Goal: Download file/media

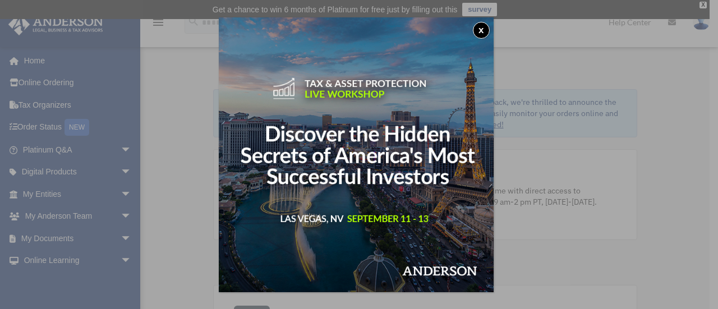
click at [483, 30] on button "x" at bounding box center [481, 30] width 17 height 17
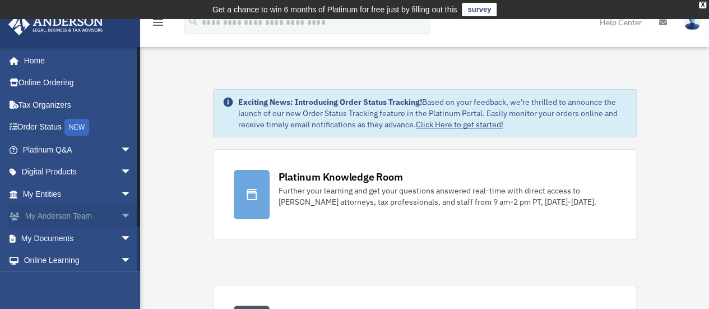
click at [68, 213] on link "My Anderson Team arrow_drop_down" at bounding box center [78, 216] width 141 height 22
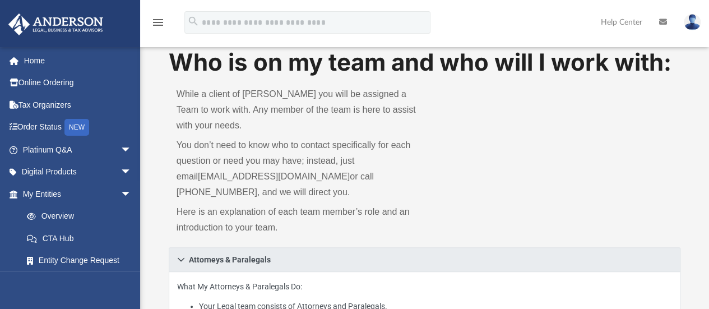
scroll to position [168, 0]
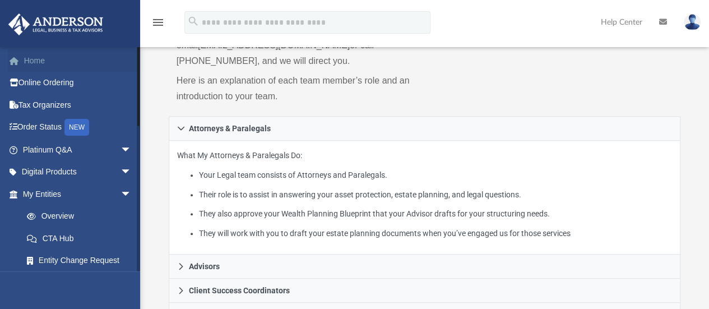
click at [38, 57] on link "Home" at bounding box center [78, 60] width 141 height 22
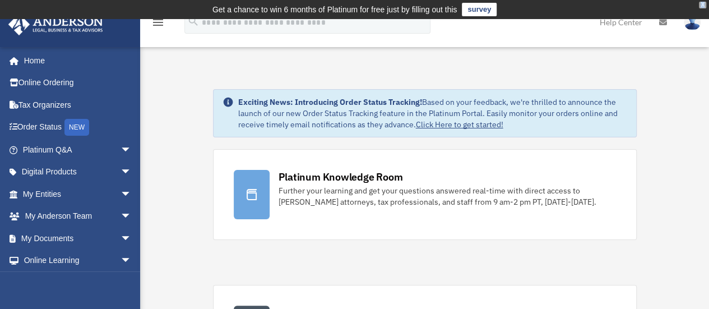
click at [703, 7] on div "X" at bounding box center [702, 5] width 7 height 7
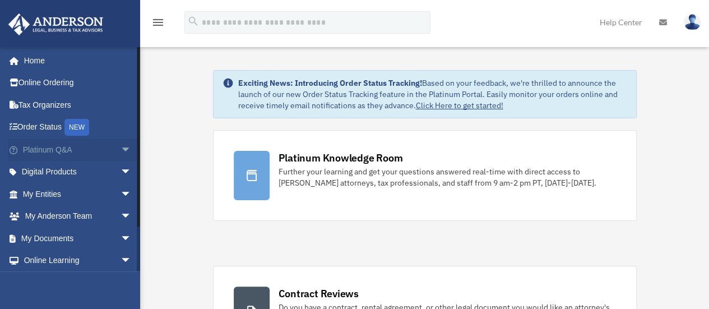
click at [121, 150] on span "arrow_drop_down" at bounding box center [132, 150] width 22 height 23
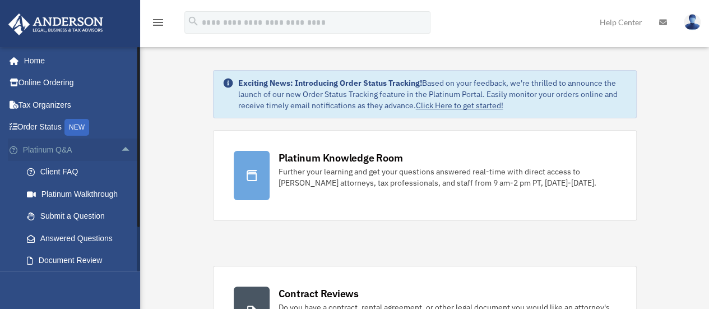
click at [121, 150] on span "arrow_drop_up" at bounding box center [132, 150] width 22 height 23
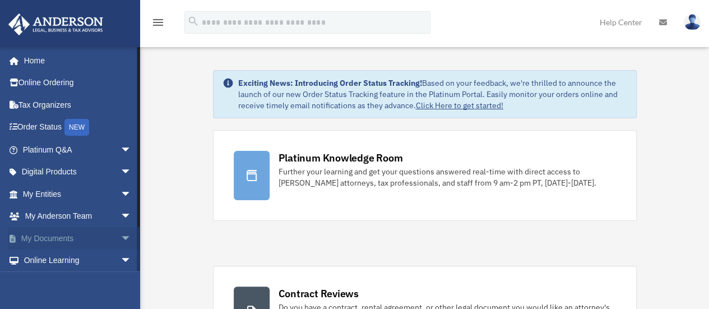
click at [71, 242] on link "My Documents arrow_drop_down" at bounding box center [78, 238] width 141 height 22
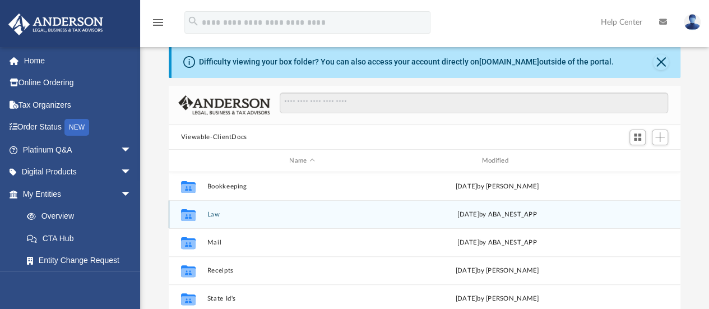
scroll to position [112, 0]
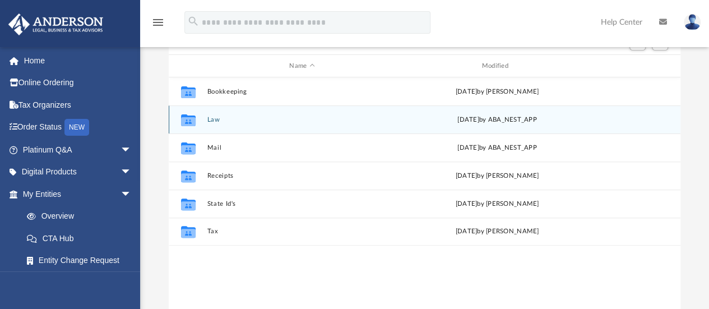
click at [215, 119] on button "Law" at bounding box center [302, 119] width 190 height 7
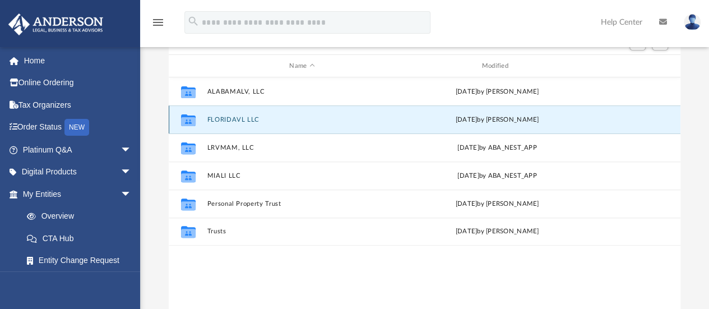
click at [234, 121] on button "FLORIDAVL LLC" at bounding box center [302, 119] width 190 height 7
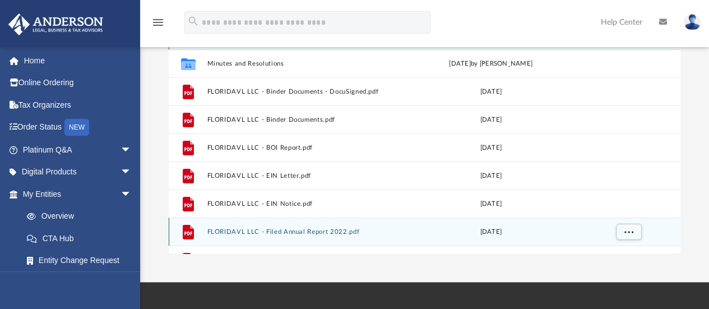
scroll to position [0, 0]
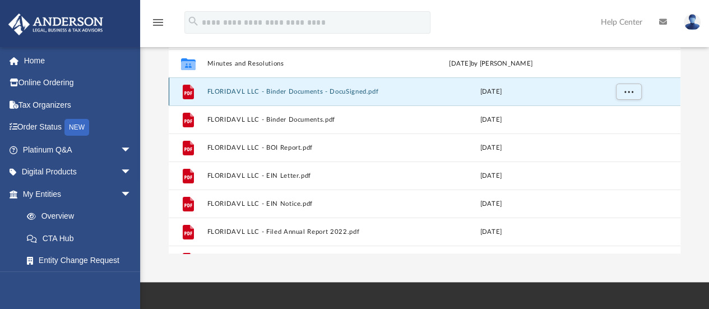
click at [338, 91] on button "FLORIDAVL LLC - Binder Documents - DocuSigned.pdf" at bounding box center [300, 91] width 186 height 7
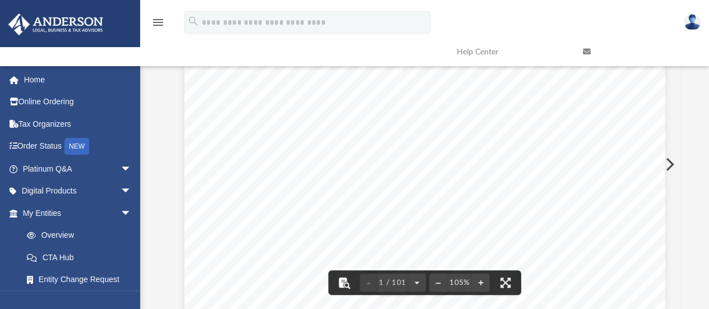
click at [345, 281] on button "File preview" at bounding box center [343, 282] width 25 height 25
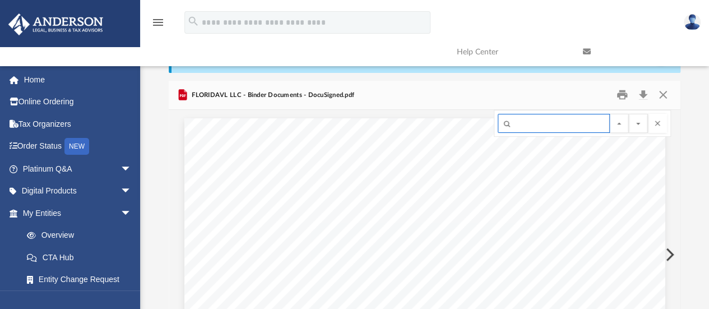
scroll to position [5, 0]
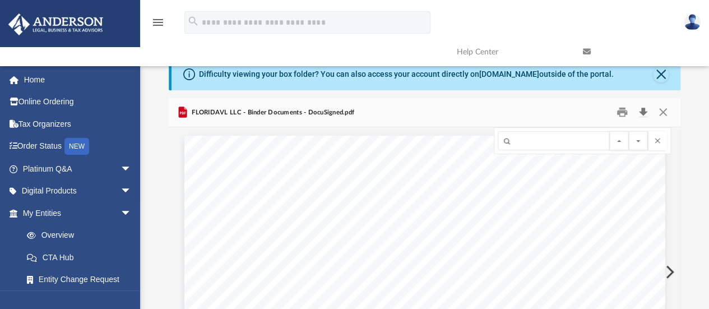
click at [643, 114] on button "Download" at bounding box center [643, 112] width 20 height 17
click at [641, 114] on button "Download" at bounding box center [643, 112] width 20 height 17
click at [662, 109] on button "Close" at bounding box center [663, 112] width 20 height 17
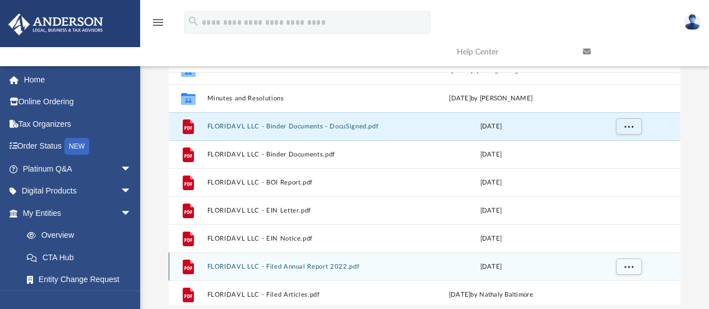
scroll to position [0, 0]
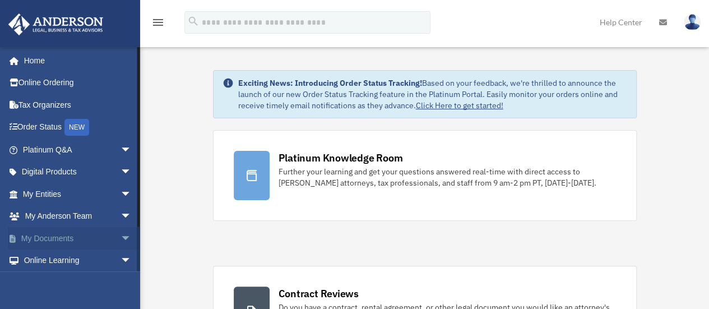
click at [73, 243] on link "My Documents arrow_drop_down" at bounding box center [78, 238] width 141 height 22
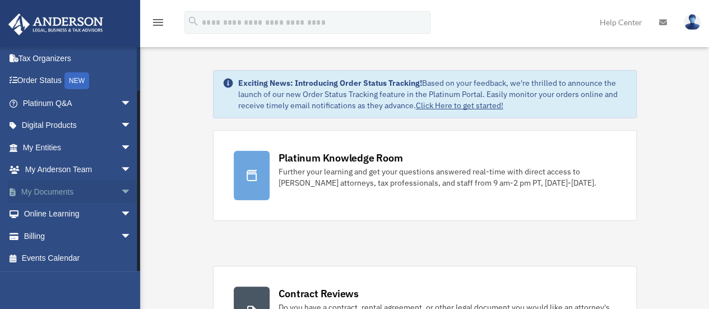
click at [121, 188] on span "arrow_drop_down" at bounding box center [132, 192] width 22 height 23
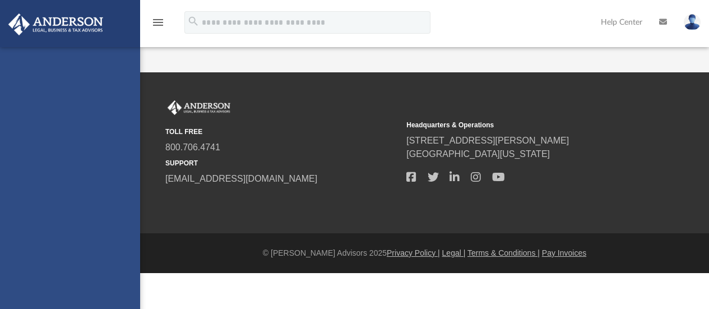
click at [77, 206] on div "[EMAIL_ADDRESS][DOMAIN_NAME] Sign Out [EMAIL_ADDRESS][DOMAIN_NAME] Home Online …" at bounding box center [70, 201] width 140 height 309
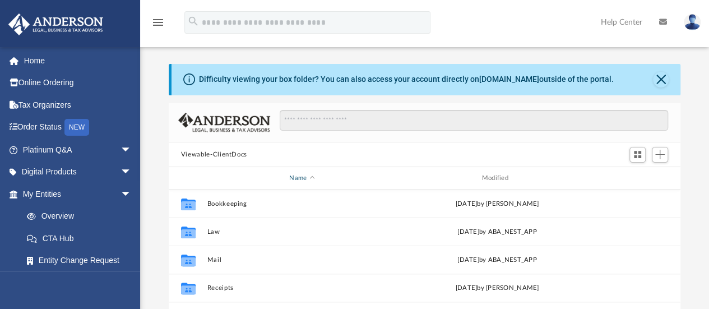
scroll to position [56, 0]
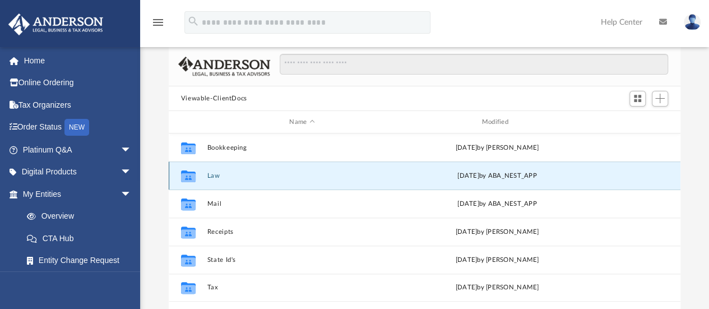
click at [212, 173] on button "Law" at bounding box center [302, 175] width 190 height 7
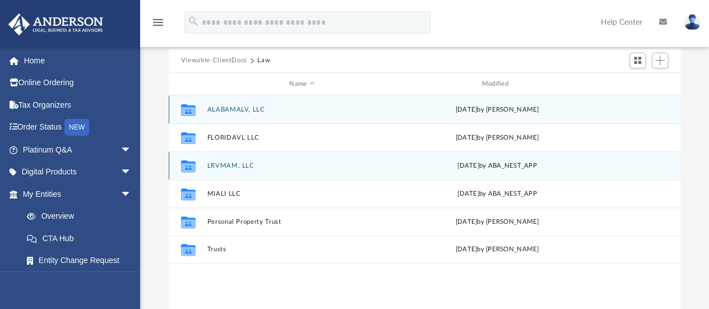
scroll to position [112, 0]
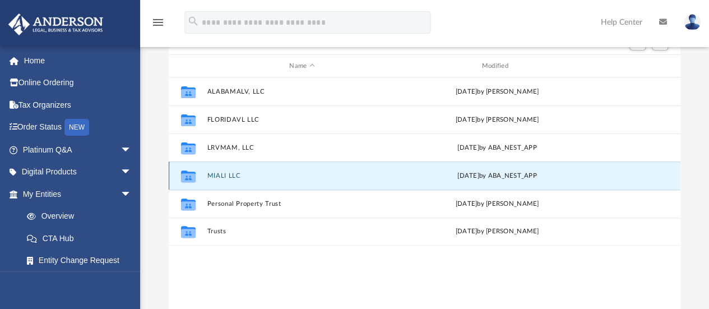
click at [223, 179] on button "MIALI LLC" at bounding box center [302, 175] width 190 height 7
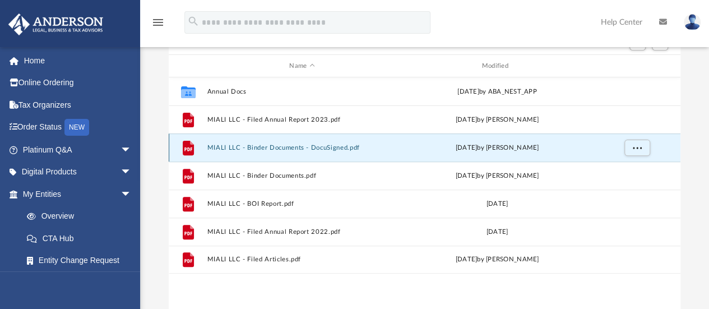
click at [320, 146] on button "MIALI LLC - Binder Documents - DocuSigned.pdf" at bounding box center [302, 147] width 190 height 7
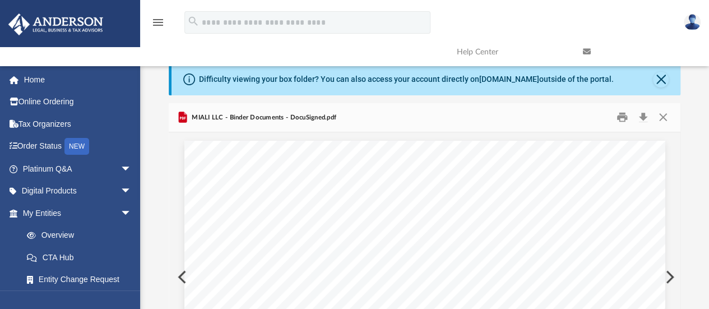
scroll to position [0, 0]
click at [643, 119] on button "Download" at bounding box center [643, 117] width 20 height 17
